Goal: Check status: Check status

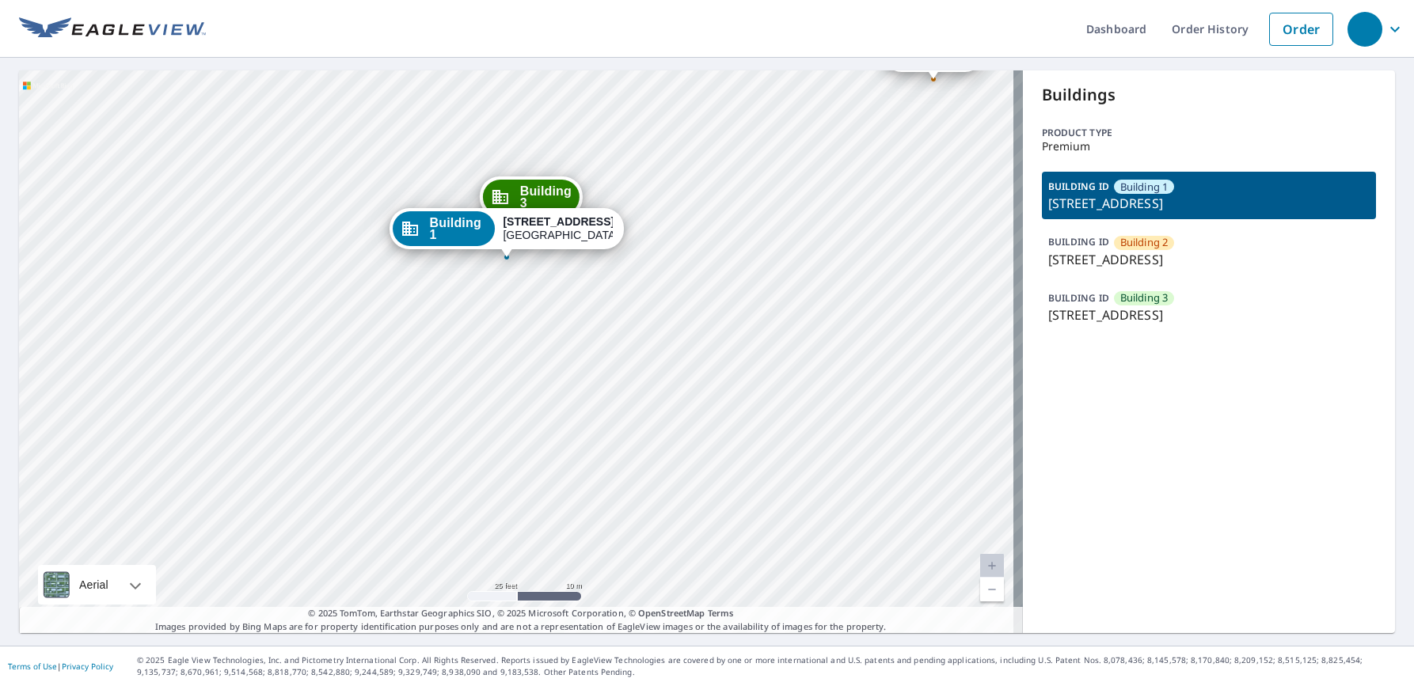
drag, startPoint x: 691, startPoint y: 219, endPoint x: 644, endPoint y: 355, distance: 144.0
click at [646, 355] on div "Building [GEOGRAPHIC_DATA][STREET_ADDRESS] [GEOGRAPHIC_DATA][STREET_ADDRESS] [G…" at bounding box center [521, 351] width 1004 height 563
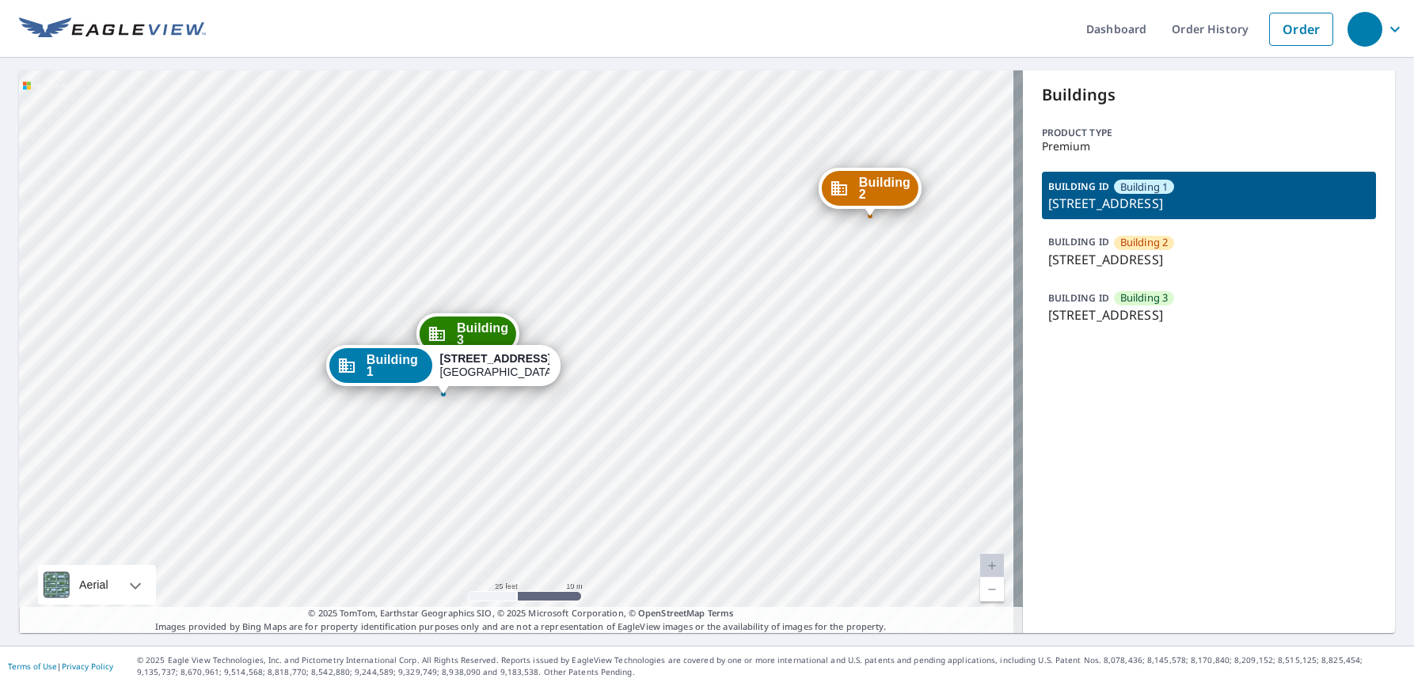
drag, startPoint x: 663, startPoint y: 290, endPoint x: 667, endPoint y: 418, distance: 128.3
click at [667, 417] on div "Building [GEOGRAPHIC_DATA][STREET_ADDRESS] [GEOGRAPHIC_DATA][STREET_ADDRESS] [G…" at bounding box center [521, 351] width 1004 height 563
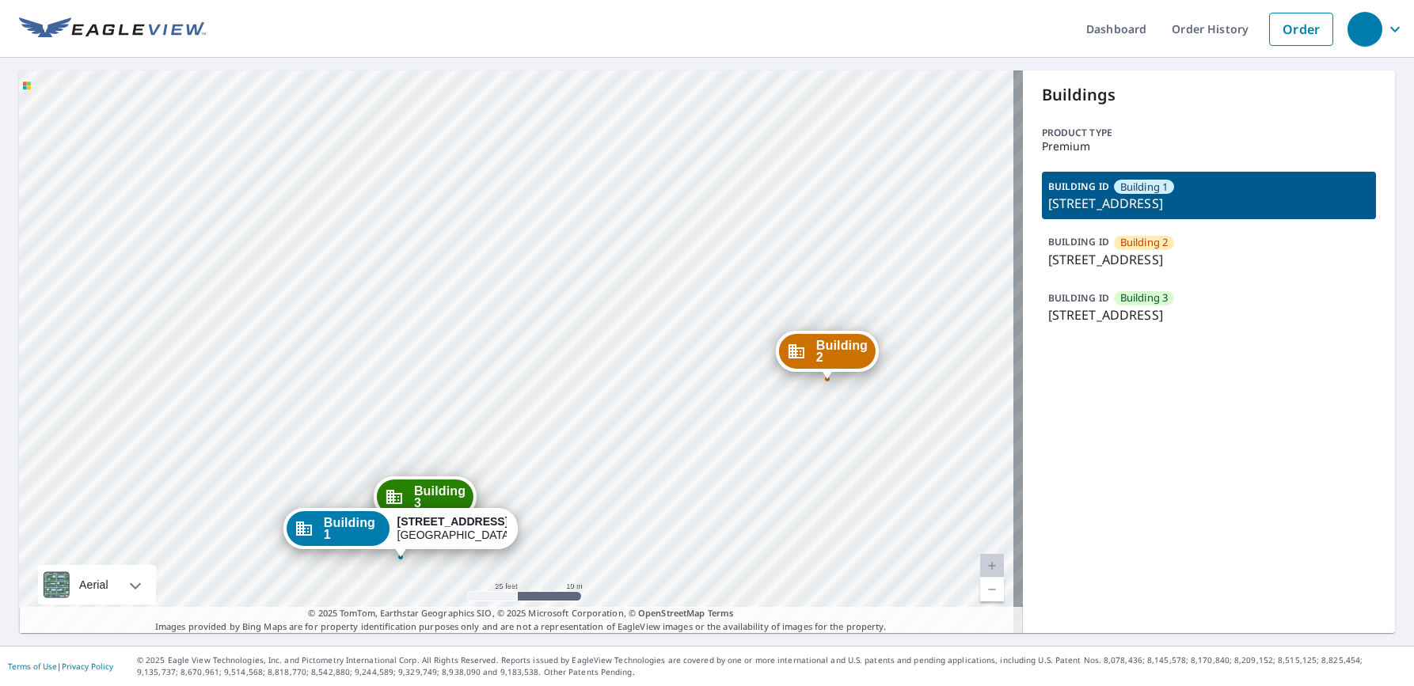
drag, startPoint x: 657, startPoint y: 271, endPoint x: 581, endPoint y: 382, distance: 134.4
click at [581, 382] on div "Building [GEOGRAPHIC_DATA][STREET_ADDRESS] [GEOGRAPHIC_DATA][STREET_ADDRESS] [G…" at bounding box center [521, 351] width 1004 height 563
